Goal: Task Accomplishment & Management: Manage account settings

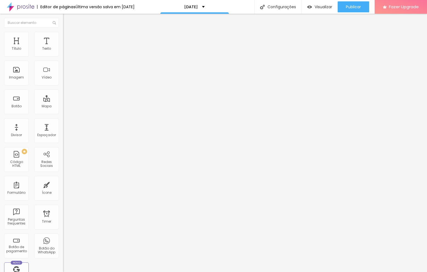
click at [63, 81] on button "button" at bounding box center [67, 78] width 8 height 6
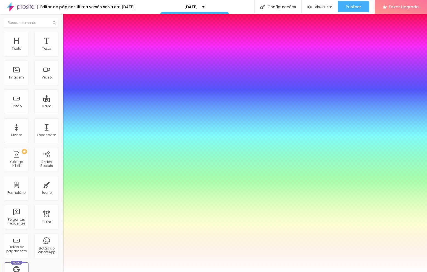
type input "1"
type input "39"
type input "1"
type input "38"
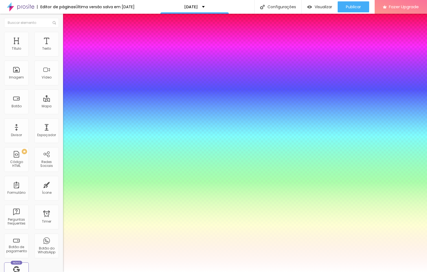
type input "38"
type input "1"
type input "37"
type input "1"
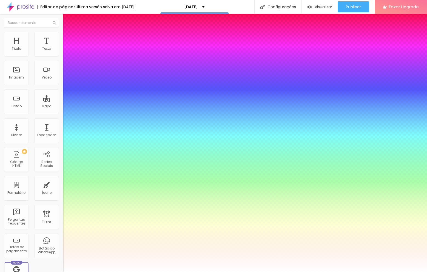
type input "36"
type input "1"
type input "35"
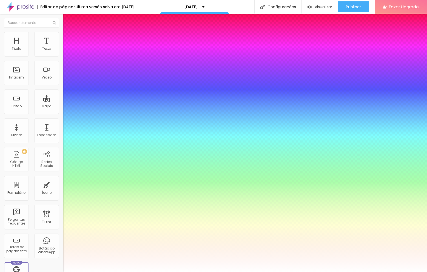
type input "1"
type input "34"
type input "1"
type input "33"
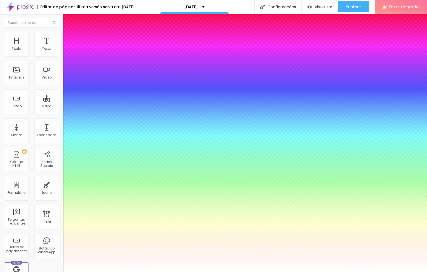
type input "33"
type input "1"
type input "32"
type input "1"
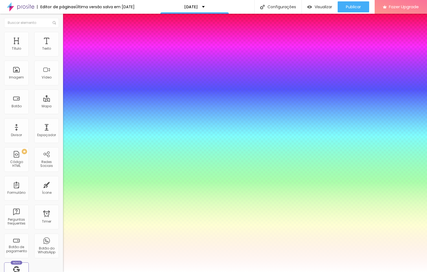
type input "31"
type input "1"
drag, startPoint x: 84, startPoint y: 152, endPoint x: 81, endPoint y: 152, distance: 3.3
type input "31"
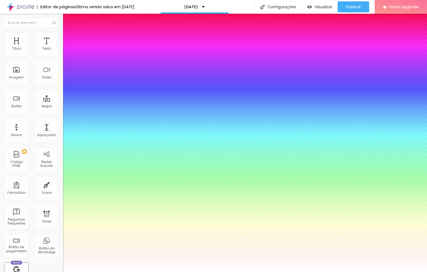
type input "1"
click at [330, 271] on div at bounding box center [213, 272] width 427 height 0
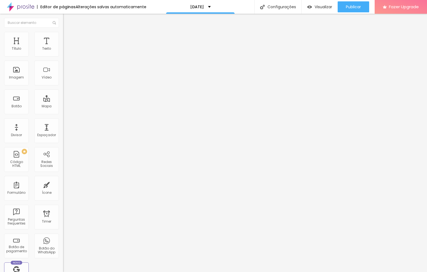
click at [63, 159] on div "Instagram" at bounding box center [94, 160] width 63 height 3
drag, startPoint x: 30, startPoint y: 100, endPoint x: -18, endPoint y: 101, distance: 47.2
click at [0, 101] on html "Editor de páginas Alterações salvas automaticamente [DATE] Configurações Config…" at bounding box center [213, 136] width 427 height 272
paste input "[DOMAIN_NAME][URL][DOMAIN_NAME]"
type input "[URL][DOMAIN_NAME][DOMAIN_NAME]"
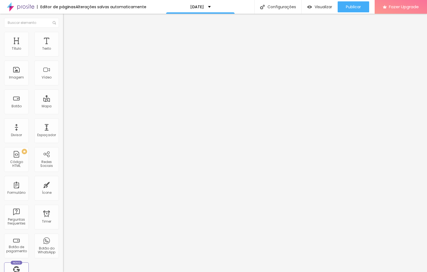
click at [63, 206] on div "Editar Redes Sociais Conteúdo Estilo Avançado TikTok Rede social TikTok Endereç…" at bounding box center [94, 143] width 63 height 258
drag, startPoint x: 31, startPoint y: 113, endPoint x: -19, endPoint y: 113, distance: 49.6
click at [0, 113] on html "Editor de páginas Alterações salvas automaticamente [DATE] Configurações Config…" at bounding box center [213, 136] width 427 height 272
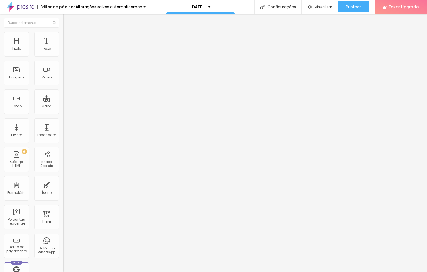
paste input "[DOMAIN_NAME][URL]"
type input "[URL][DOMAIN_NAME]"
click at [63, 194] on div "Editar Redes Sociais Conteúdo Estilo Avançado TikTok Rede social TikTok Endereç…" at bounding box center [94, 143] width 63 height 258
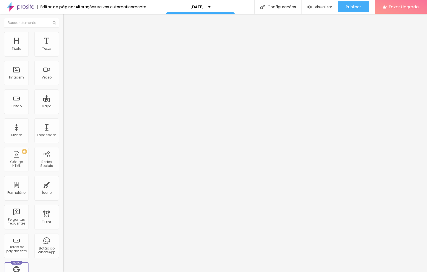
drag, startPoint x: -2, startPoint y: 124, endPoint x: -20, endPoint y: 124, distance: 18.1
click at [0, 124] on html "Editor de páginas Alterações salvas automaticamente [DATE] Configurações Config…" at bounding box center [213, 136] width 427 height 272
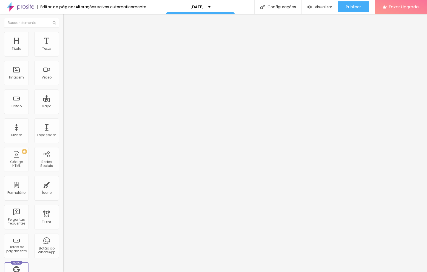
paste input "[DOMAIN_NAME][URL][PHONE_NUMBER]."
drag, startPoint x: 32, startPoint y: 123, endPoint x: -5, endPoint y: 122, distance: 36.8
click at [0, 122] on html "Editor de páginas Alterações salvas automaticamente [DATE] Configurações Config…" at bounding box center [213, 136] width 427 height 272
type input "[URL][DOMAIN_NAME][PHONE_NUMBER]."
click at [63, 191] on div "Editar Redes Sociais Conteúdo Estilo Avançado TikTok Rede social TikTok Endereç…" at bounding box center [94, 143] width 63 height 258
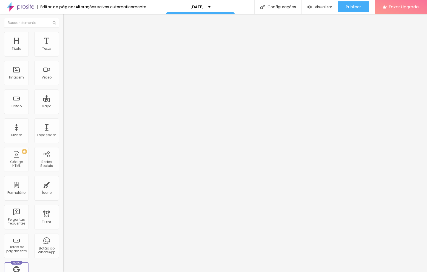
click at [63, 190] on div "Editar Redes Sociais Conteúdo Estilo Avançado TikTok Rede social TikTok Endereç…" at bounding box center [94, 143] width 63 height 258
click at [347, 7] on span "Publicar" at bounding box center [353, 7] width 15 height 4
click at [63, 205] on div "Editar Redes Sociais Conteúdo Estilo Avançado TikTok Rede social TikTok Endereç…" at bounding box center [94, 143] width 63 height 258
click at [63, 55] on img at bounding box center [65, 57] width 4 height 4
type input "[URL][DOMAIN_NAME][DOMAIN_NAME]"
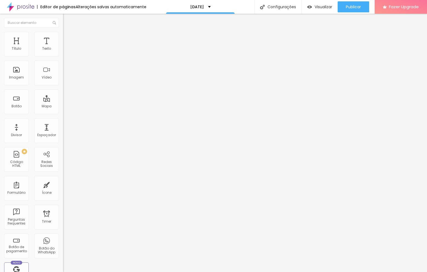
type input "[URL][DOMAIN_NAME]"
type input "[URL][DOMAIN_NAME][PHONE_NUMBER]."
click at [328, 5] on span "Visualizar" at bounding box center [324, 7] width 18 height 4
click at [63, 113] on input "https://[URL][DOMAIN_NAME][DATE]" at bounding box center [96, 110] width 66 height 5
click at [63, 170] on div "Editar Botão Conteúdo Estilo Avançado Texto Agendar Alinhamento Tamanho Normal …" at bounding box center [94, 143] width 63 height 258
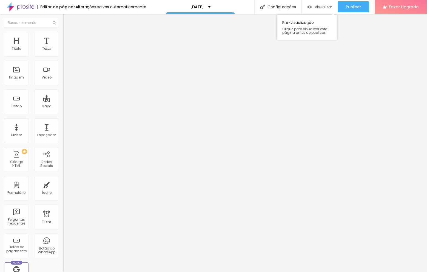
click at [319, 8] on span "Visualizar" at bounding box center [324, 7] width 18 height 4
click at [63, 113] on input "https://[URL][DOMAIN_NAME][DATE]" at bounding box center [96, 110] width 66 height 5
drag, startPoint x: 19, startPoint y: 116, endPoint x: -48, endPoint y: 111, distance: 67.6
click at [0, 111] on html "Editor de páginas Alterações salvas automaticamente [DATE] Configurações Config…" at bounding box center [213, 136] width 427 height 272
paste input "://[DOMAIN_NAME][URL][DATE]"
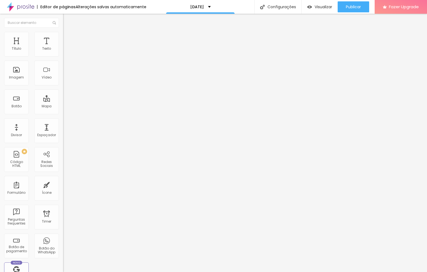
type input "[URL][DOMAIN_NAME][DATE]"
click at [63, 175] on div "Editar Botão Conteúdo Estilo Avançado Texto Agendar Alinhamento Tamanho Normal …" at bounding box center [94, 143] width 63 height 258
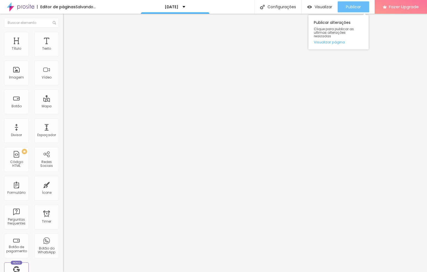
click at [357, 9] on span "Publicar" at bounding box center [353, 7] width 15 height 4
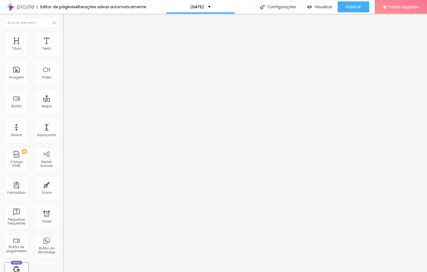
click at [63, 113] on input "https://[URL][DOMAIN_NAME][DATE]" at bounding box center [96, 110] width 66 height 5
drag, startPoint x: 28, startPoint y: 115, endPoint x: -24, endPoint y: 114, distance: 52.1
click at [0, 114] on html "Editor de páginas Salvando... [DATE] Configurações Configurações da página Cliq…" at bounding box center [213, 136] width 427 height 272
paste input "/[DOMAIN_NAME][URL][DATE]"
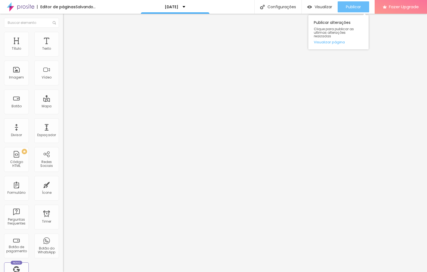
type input "[URL][DOMAIN_NAME][DATE]"
click at [361, 7] on span "Publicar" at bounding box center [353, 7] width 15 height 4
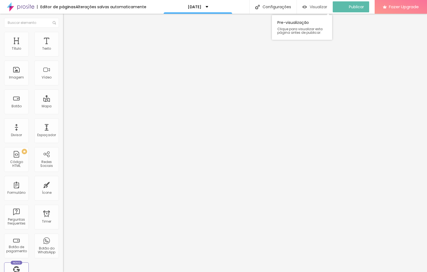
click at [317, 7] on span "Visualizar" at bounding box center [319, 7] width 18 height 4
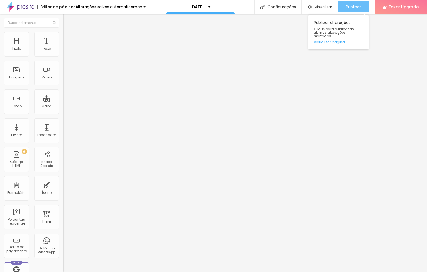
click at [347, 8] on span "Publicar" at bounding box center [353, 7] width 15 height 4
click at [65, 81] on icon "button" at bounding box center [66, 78] width 3 height 3
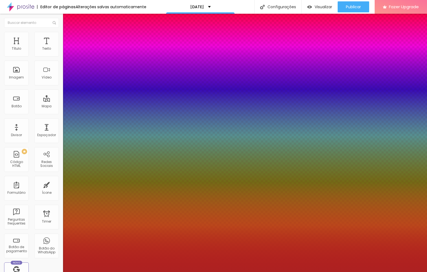
type input "1"
type input "0.5"
click at [46, 271] on div at bounding box center [213, 272] width 427 height 0
